Goal: Check status: Check status

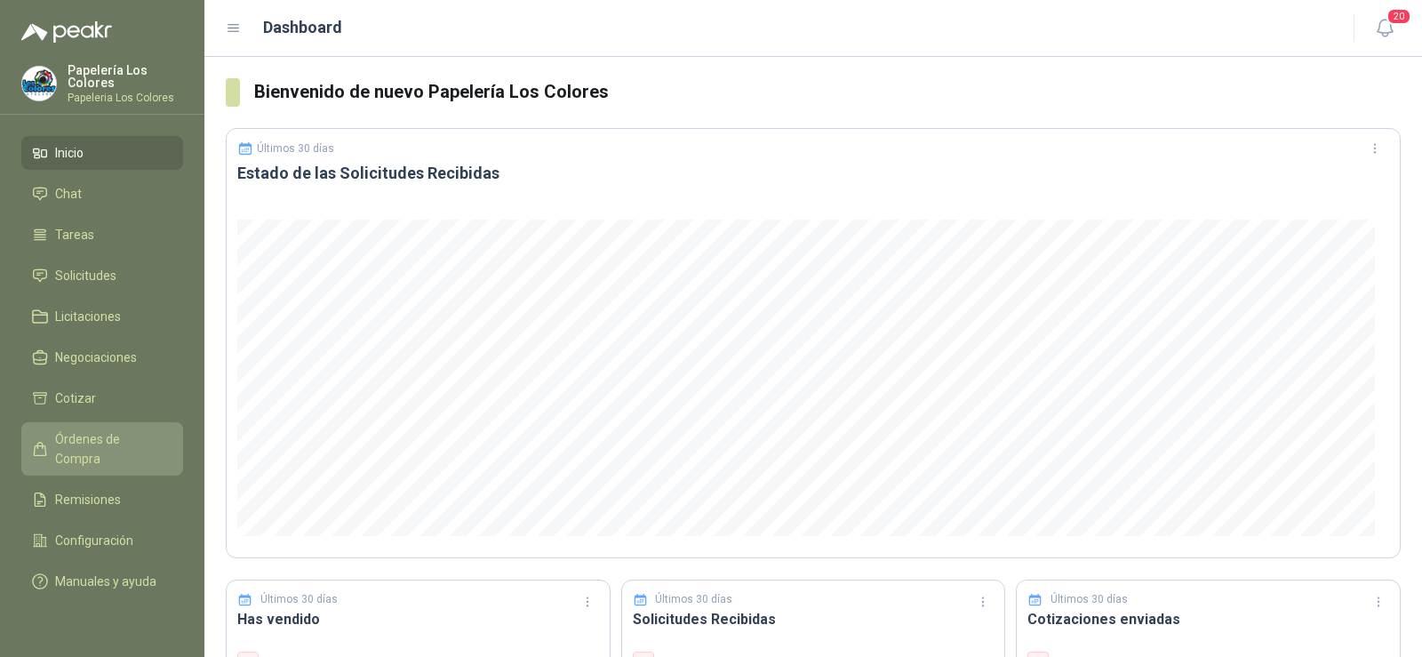
click at [85, 443] on span "Órdenes de Compra" at bounding box center [110, 448] width 111 height 39
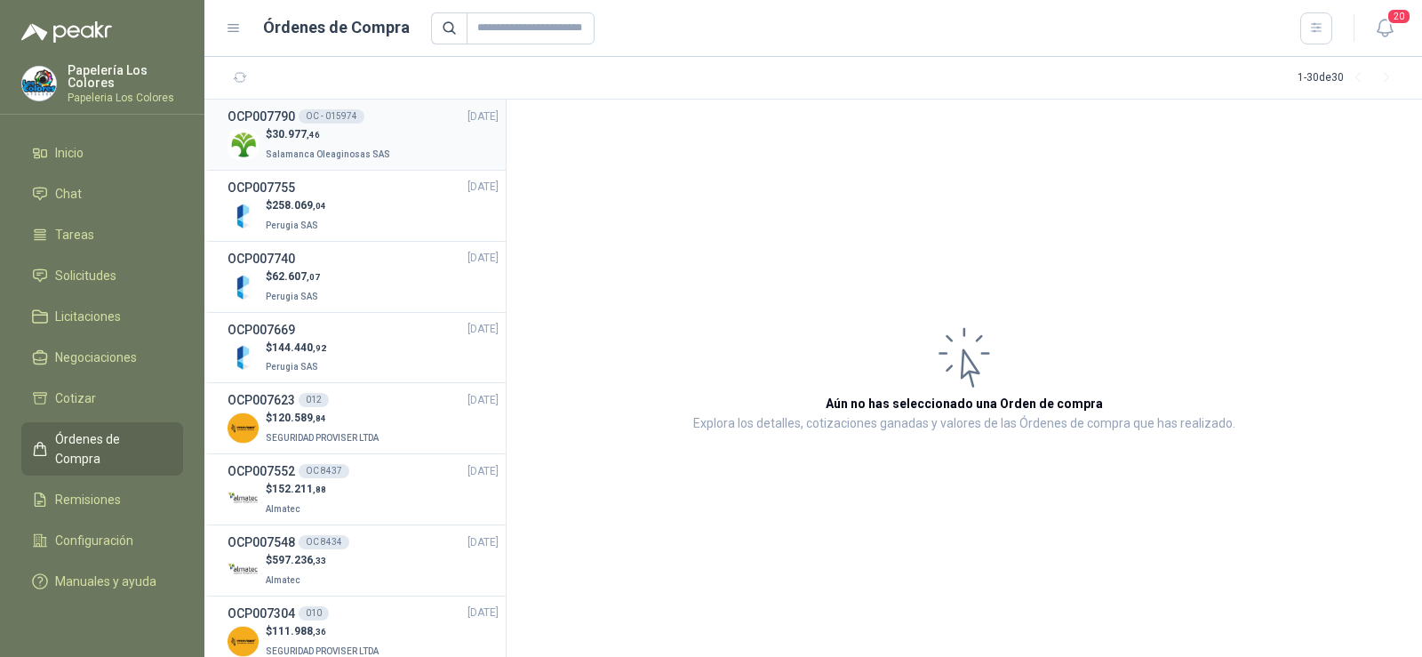
click at [332, 151] on span "Salamanca Oleaginosas SAS" at bounding box center [328, 154] width 124 height 10
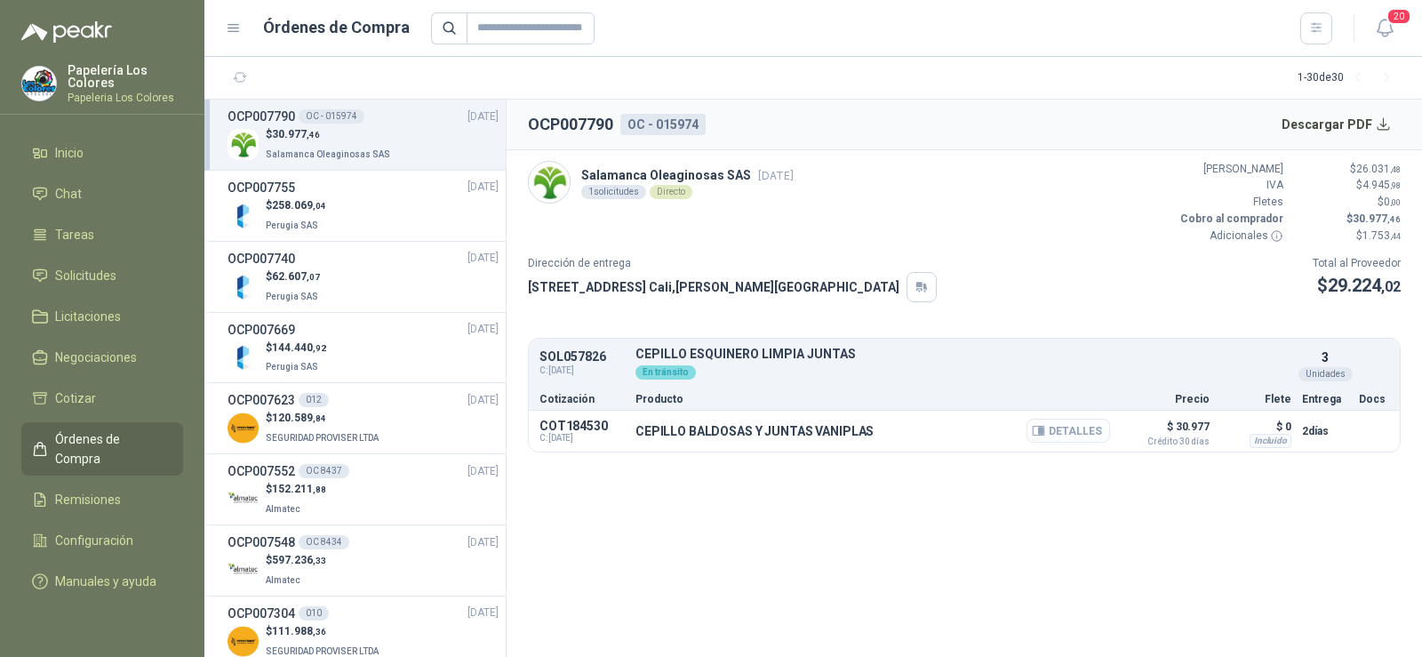
click at [1074, 434] on button "Detalles" at bounding box center [1069, 431] width 84 height 24
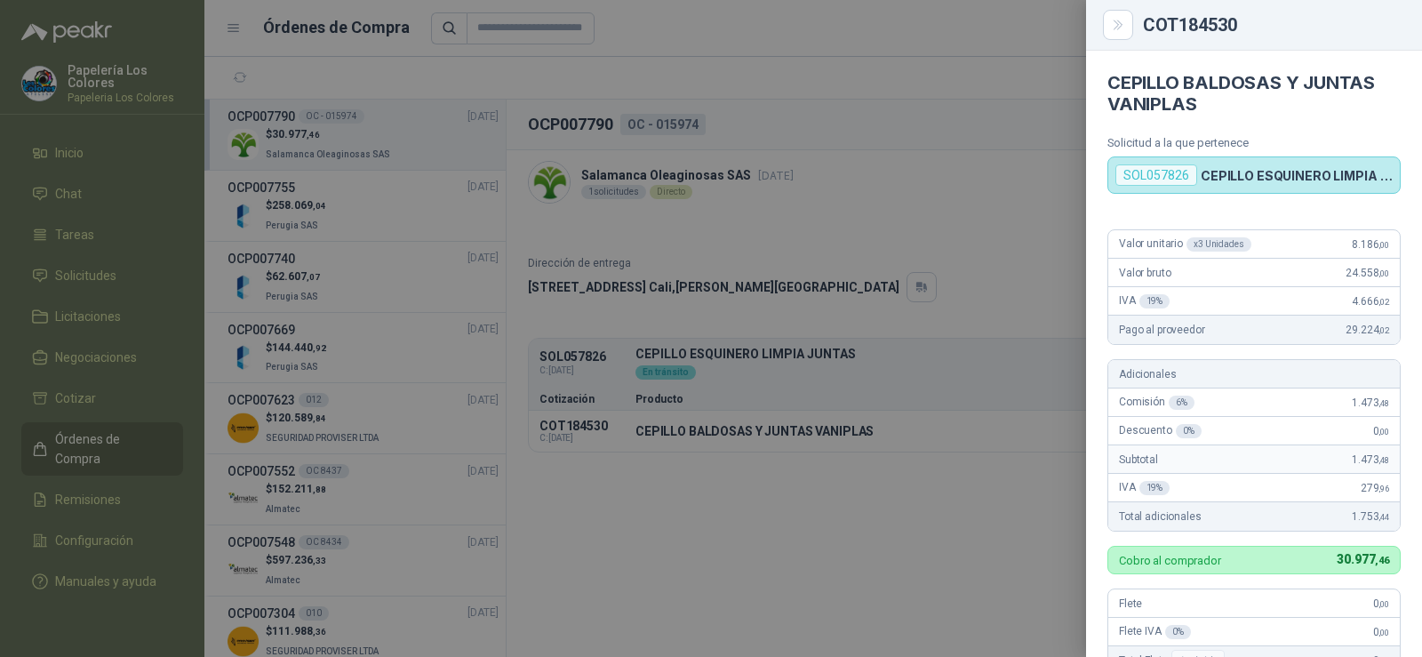
click at [837, 221] on div at bounding box center [711, 328] width 1422 height 657
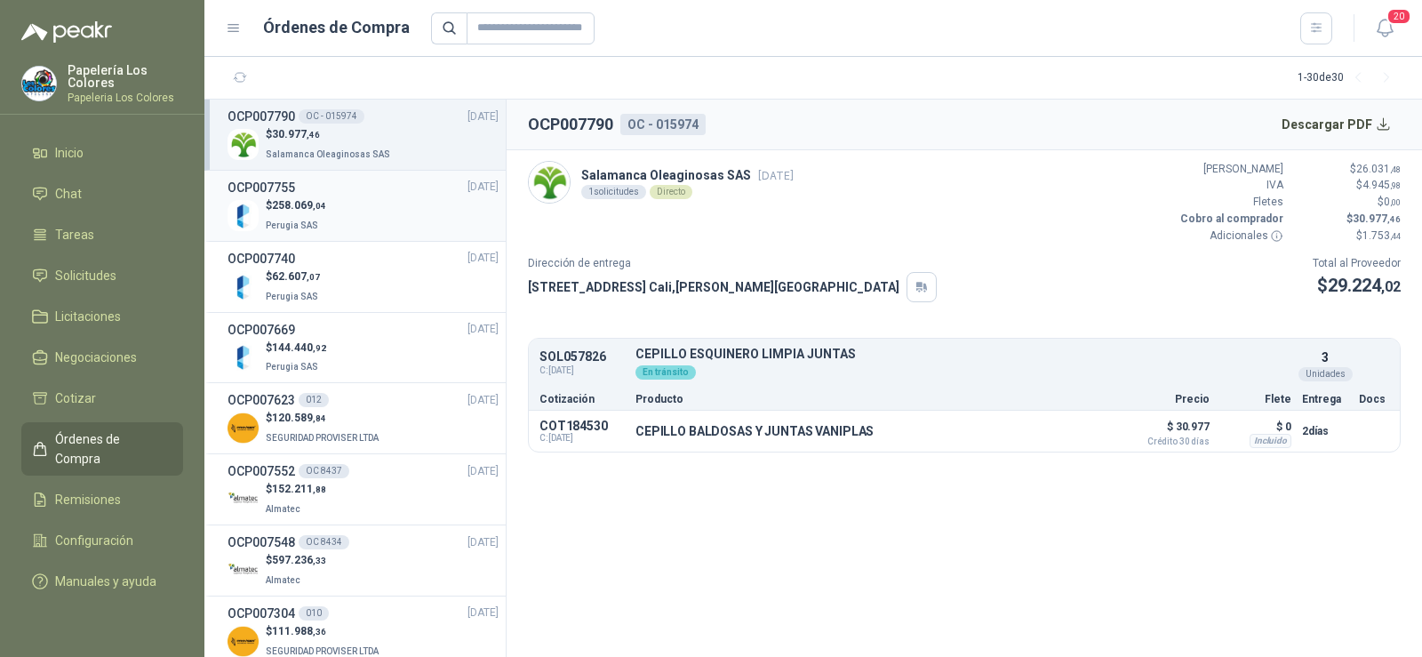
click at [347, 197] on div "$ 258.069 ,04 Perugia SAS" at bounding box center [363, 215] width 271 height 36
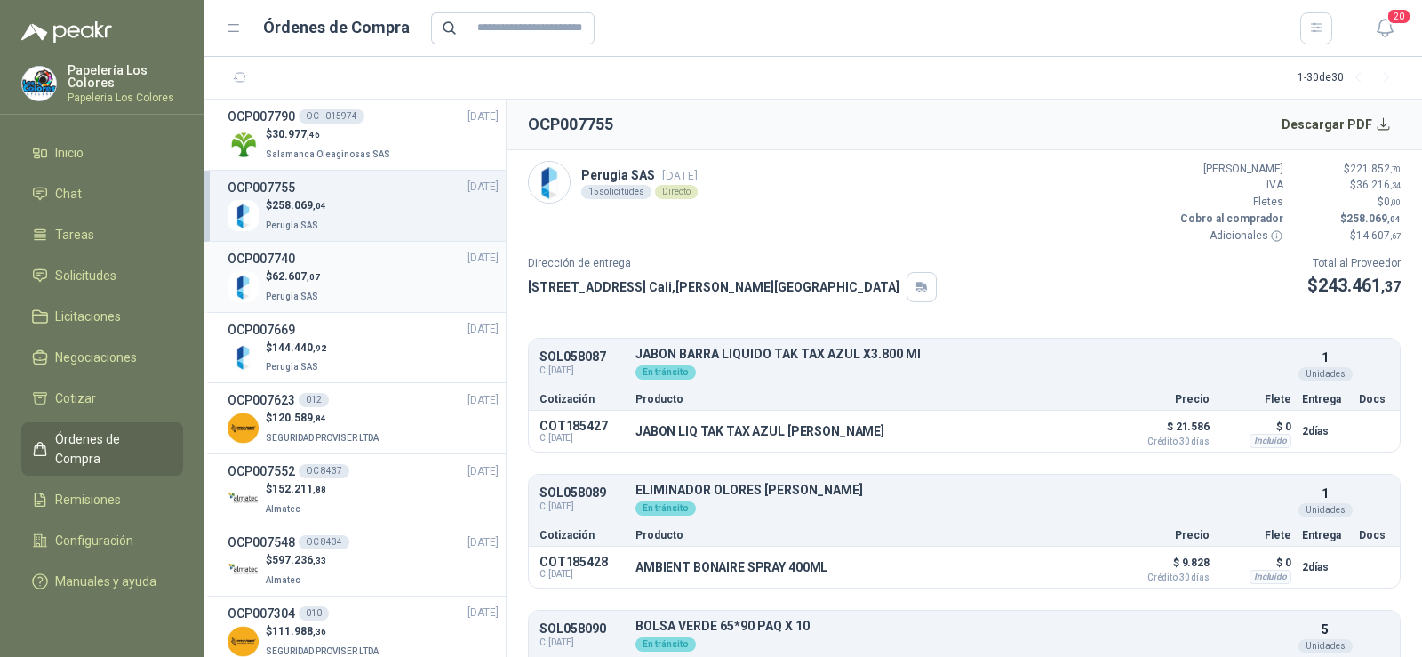
click at [310, 285] on p "Perugia SAS" at bounding box center [294, 295] width 56 height 20
